Goal: Task Accomplishment & Management: Use online tool/utility

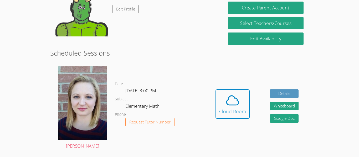
scroll to position [50, 0]
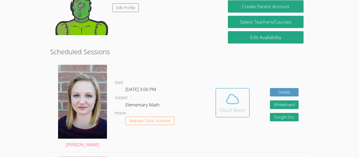
click at [225, 106] on icon at bounding box center [232, 99] width 15 height 15
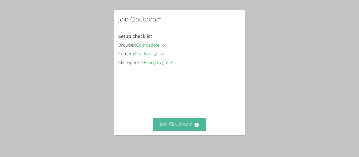
click at [183, 122] on button "Join Cloudroom" at bounding box center [180, 124] width 54 height 13
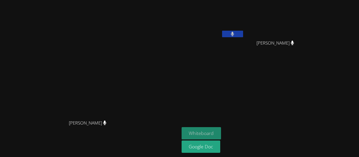
click at [221, 131] on button "Whiteboard" at bounding box center [202, 133] width 40 height 12
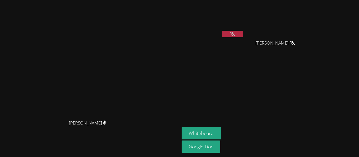
click at [235, 35] on icon at bounding box center [233, 34] width 6 height 4
click at [234, 33] on icon at bounding box center [232, 34] width 3 height 4
click at [243, 35] on button at bounding box center [232, 34] width 21 height 7
click at [243, 34] on button at bounding box center [232, 34] width 21 height 7
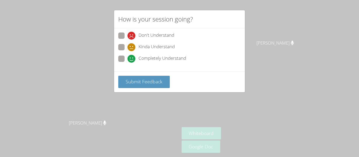
click at [127, 58] on icon at bounding box center [131, 59] width 8 height 8
click at [127, 58] on input "Completely Understand" at bounding box center [129, 58] width 4 height 4
radio input "true"
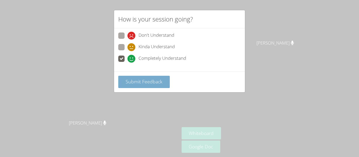
click at [136, 83] on span "Submit Feedback" at bounding box center [144, 82] width 37 height 6
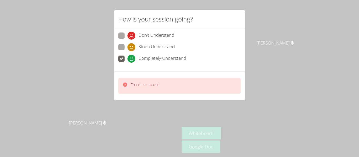
click at [126, 85] on icon at bounding box center [125, 85] width 4 height 4
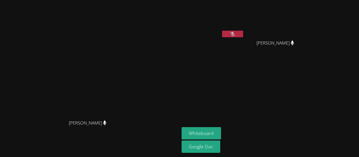
click at [235, 36] on icon at bounding box center [233, 34] width 6 height 4
click at [243, 37] on button at bounding box center [232, 34] width 21 height 7
